Goal: Task Accomplishment & Management: Use online tool/utility

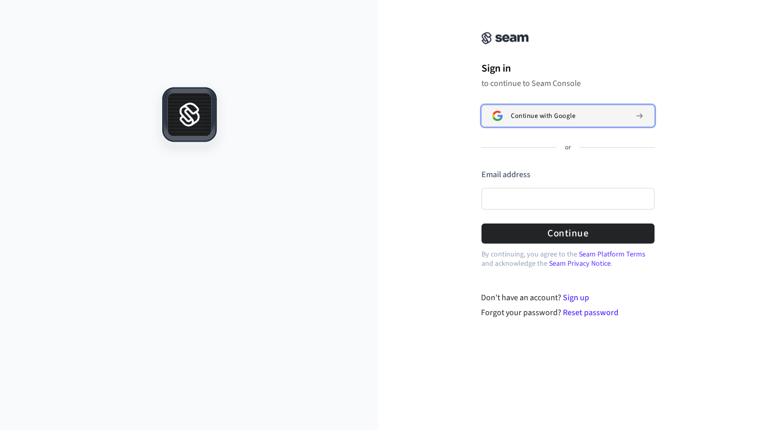
click at [544, 120] on button "Continue with Google" at bounding box center [567, 116] width 173 height 22
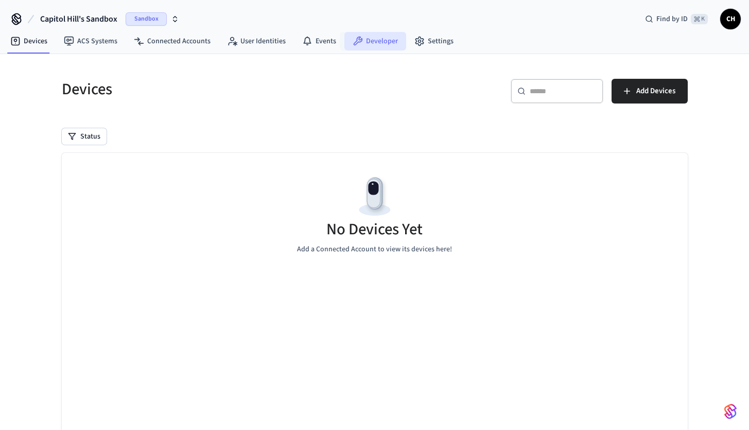
click at [371, 41] on link "Developer" at bounding box center [375, 41] width 62 height 19
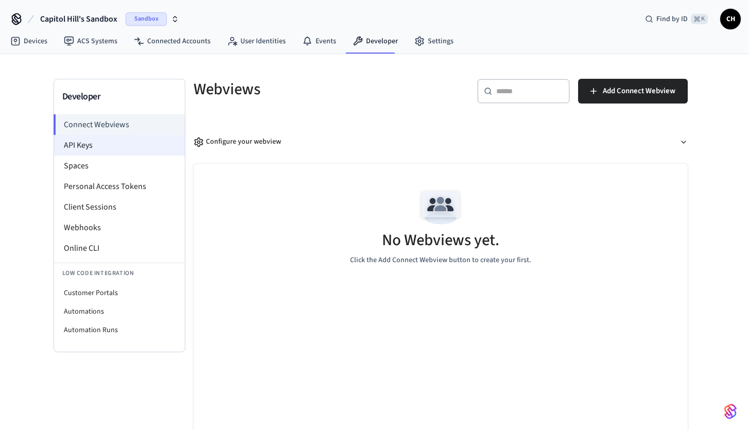
click at [161, 144] on li "API Keys" at bounding box center [119, 145] width 131 height 21
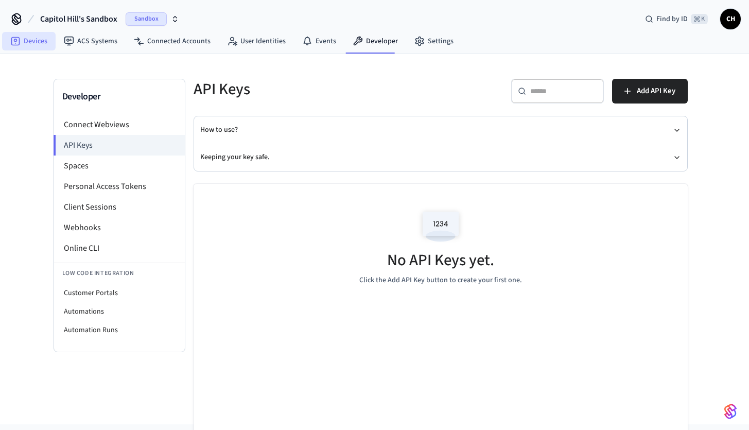
click at [31, 48] on link "Devices" at bounding box center [29, 41] width 54 height 19
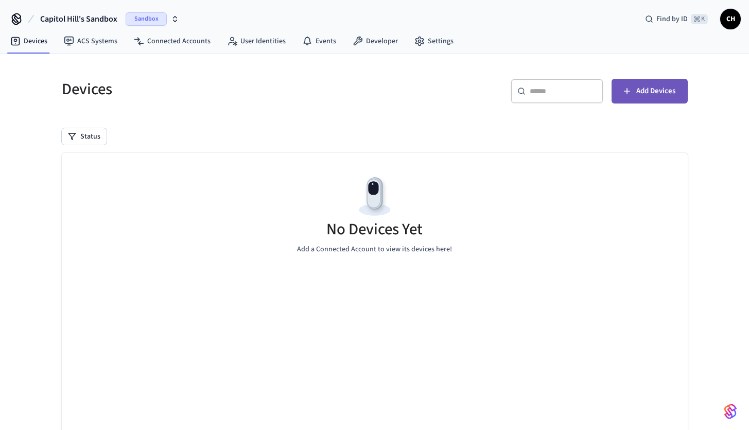
click at [643, 95] on span "Add Devices" at bounding box center [655, 90] width 39 height 13
click at [271, 221] on div "No Devices Yet Add a Connected Account to view its devices here!" at bounding box center [375, 214] width 626 height 122
